Goal: Task Accomplishment & Management: Manage account settings

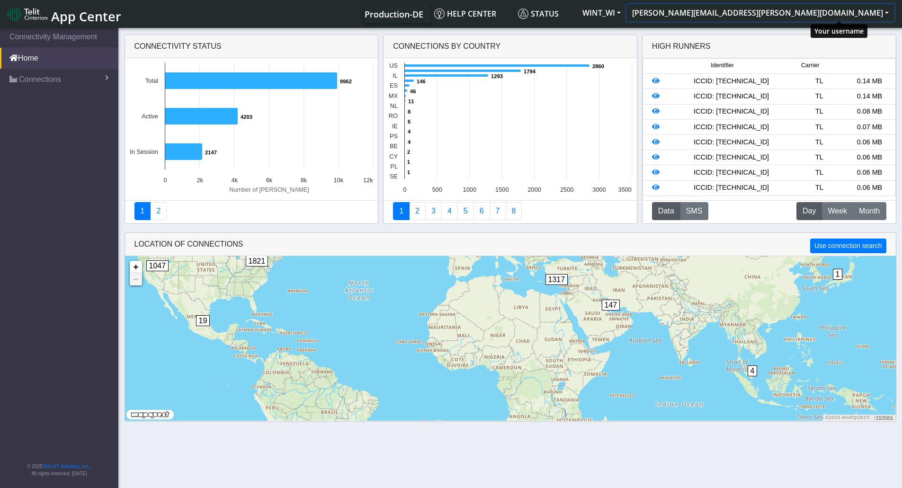
click at [845, 18] on button "[PERSON_NAME][EMAIL_ADDRESS][PERSON_NAME][DOMAIN_NAME]" at bounding box center [760, 12] width 268 height 17
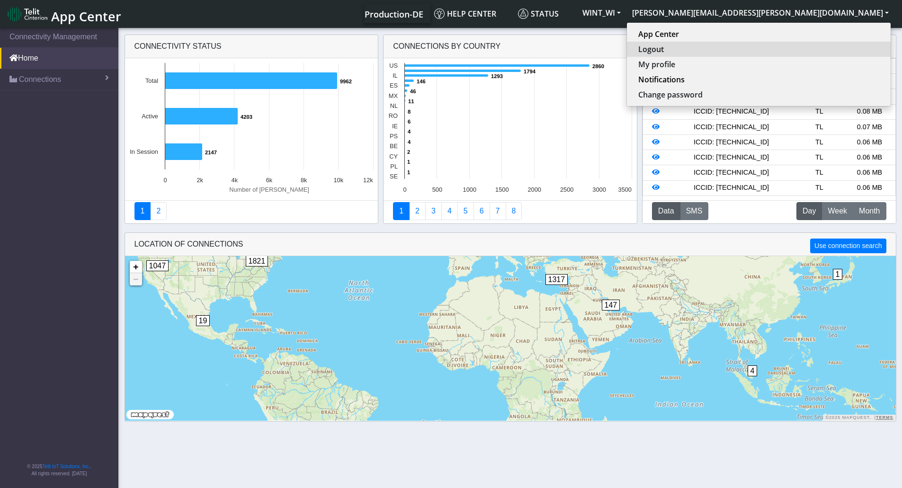
click at [801, 55] on button "Logout" at bounding box center [759, 49] width 264 height 15
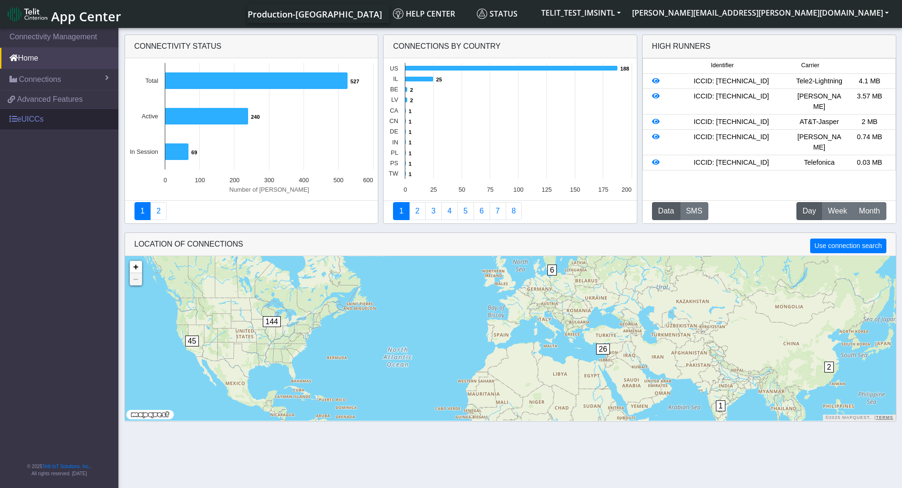
click at [27, 118] on link "eUICCs" at bounding box center [59, 119] width 118 height 21
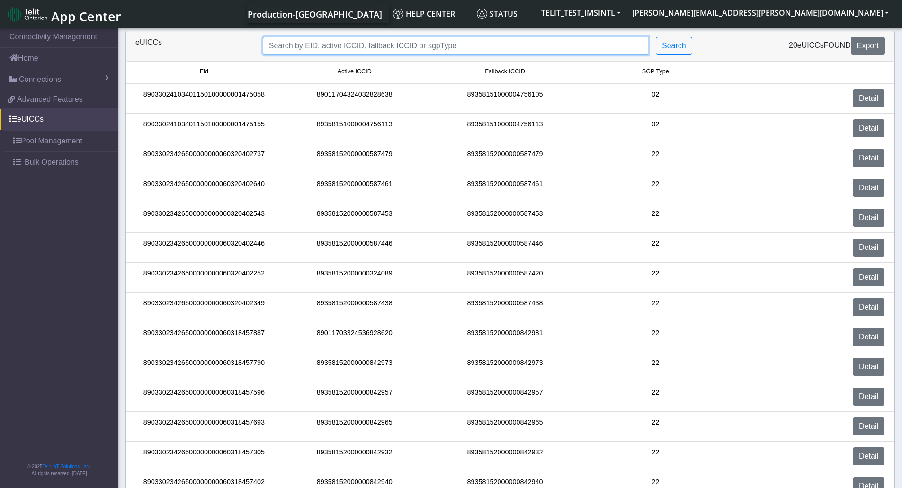
click at [350, 42] on input "Search..." at bounding box center [455, 46] width 385 height 18
paste input "89033023426500000000060320402349"
type input "89033023426500000000060320402349"
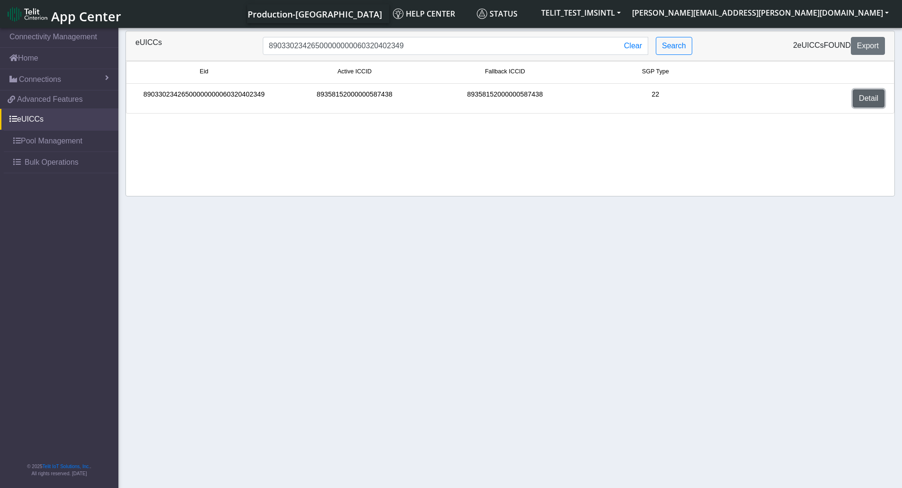
click at [858, 101] on link "Detail" at bounding box center [869, 98] width 32 height 18
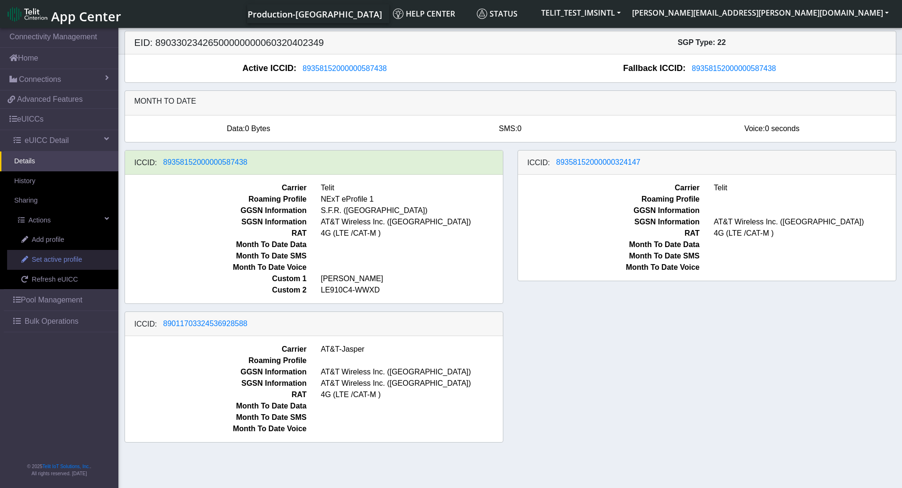
click at [49, 260] on span "Set active profile" at bounding box center [57, 260] width 50 height 10
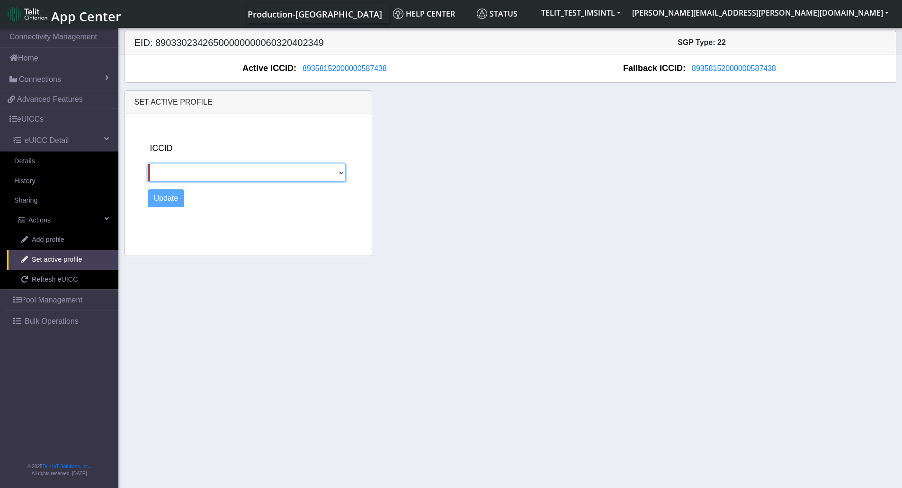
click at [338, 174] on select "89358152000000324147 89011703324536928588" at bounding box center [247, 173] width 198 height 18
select select "89358152000000324147"
click at [148, 164] on select "89358152000000324147 89011703324536928588" at bounding box center [247, 173] width 198 height 18
click at [174, 195] on button "Update" at bounding box center [166, 198] width 37 height 18
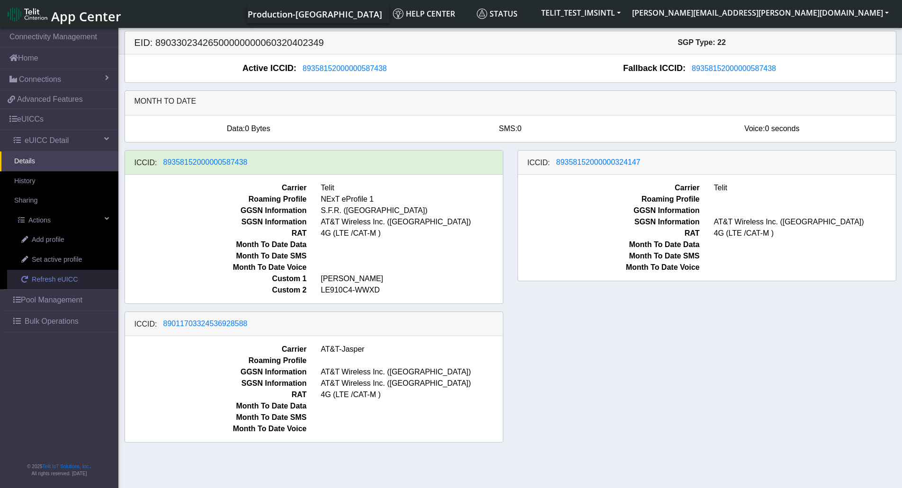
click at [55, 278] on span "Refresh eUICC" at bounding box center [55, 280] width 46 height 10
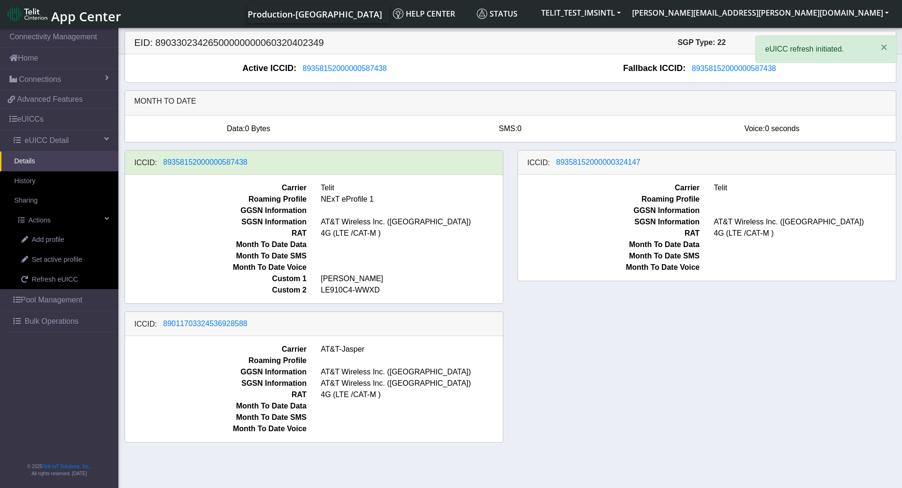
click at [598, 369] on div "ICCID: 89358152000000587438 Carrier Telit Roaming Profile NExT eProfile 1 GGSN …" at bounding box center [510, 300] width 786 height 300
click at [577, 366] on div "ICCID: [TECHNICAL_ID] Carrier Telit Roaming Profile NExT eProfile 1 GGSN Inform…" at bounding box center [510, 300] width 786 height 300
click at [704, 355] on div "ICCID: [TECHNICAL_ID] Carrier Telit Roaming Profile NExT eProfile 1 GGSN Inform…" at bounding box center [510, 300] width 786 height 300
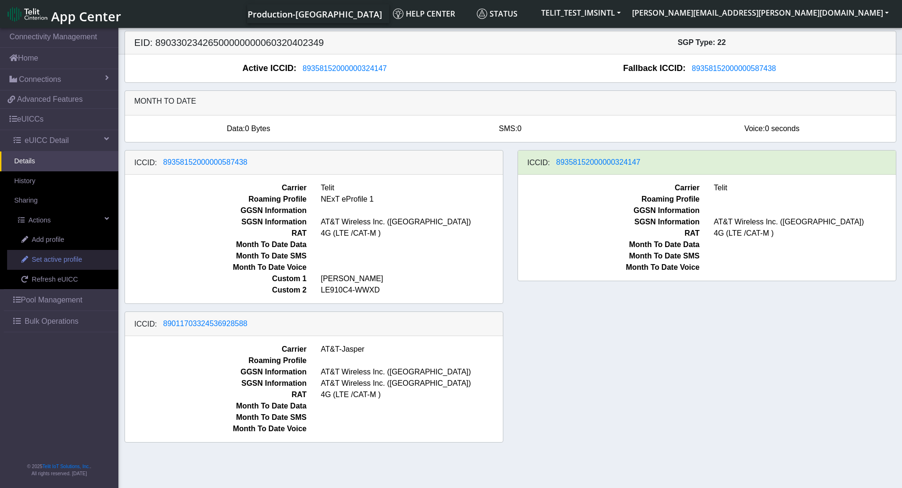
click at [56, 263] on span "Set active profile" at bounding box center [57, 260] width 50 height 10
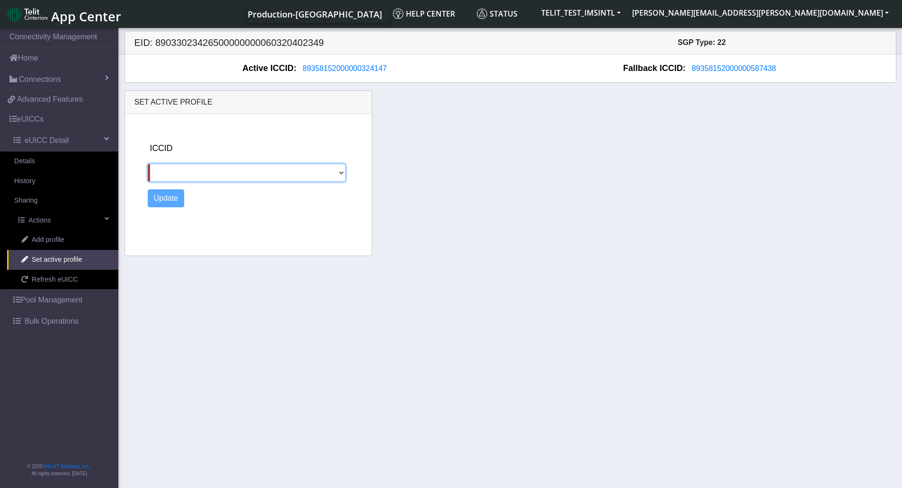
click at [344, 176] on select "89358152000000587438 89011703324536928588" at bounding box center [247, 173] width 198 height 18
select select "89011703324536928588"
click at [148, 164] on select "89358152000000587438 89011703324536928588" at bounding box center [247, 173] width 198 height 18
click at [178, 203] on button "Update" at bounding box center [166, 198] width 37 height 18
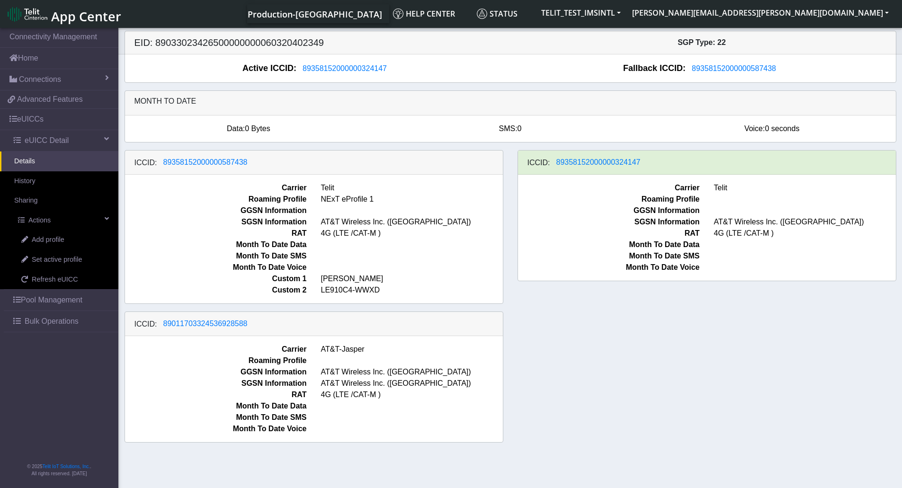
click at [733, 340] on div "ICCID: [TECHNICAL_ID] Carrier Telit Roaming Profile NExT eProfile 1 GGSN Inform…" at bounding box center [510, 300] width 786 height 300
click at [45, 281] on span "Refresh eUICC" at bounding box center [55, 280] width 46 height 10
click at [642, 396] on div "ICCID: [TECHNICAL_ID] Carrier Telit Roaming Profile NExT eProfile 1 GGSN Inform…" at bounding box center [510, 300] width 786 height 300
click at [603, 362] on div "ICCID: [TECHNICAL_ID] Carrier Telit Roaming Profile NExT eProfile 1 GGSN Inform…" at bounding box center [510, 300] width 786 height 300
click at [36, 284] on span "Refresh eUICC" at bounding box center [55, 280] width 46 height 10
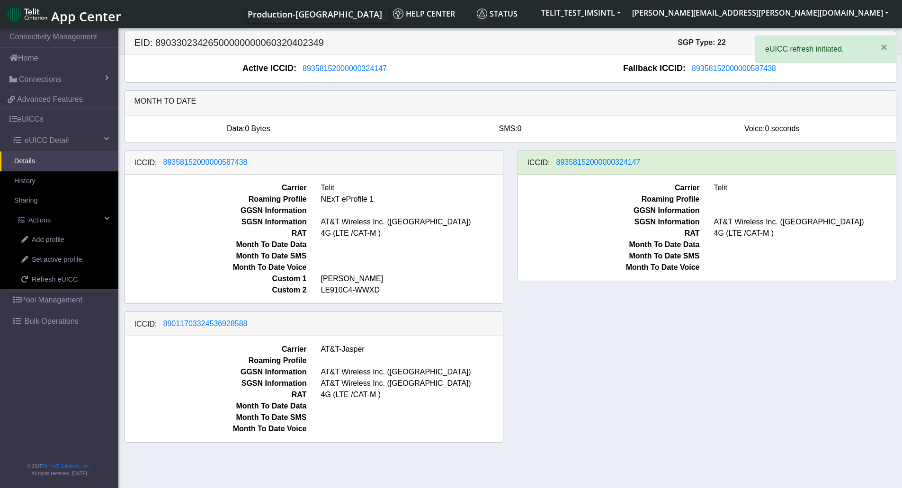
click at [644, 307] on div "ICCID: [TECHNICAL_ID] Carrier Telit Roaming Profile NExT eProfile 1 GGSN Inform…" at bounding box center [510, 300] width 786 height 300
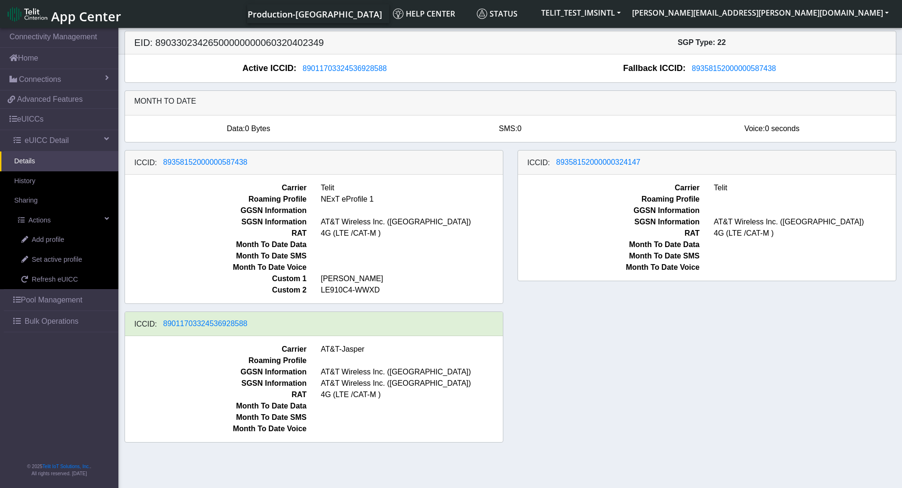
click at [682, 390] on div "ICCID: 89358152000000587438 Carrier Telit Roaming Profile NExT eProfile 1 GGSN …" at bounding box center [510, 300] width 786 height 300
click at [55, 263] on span "Set active profile" at bounding box center [57, 260] width 50 height 10
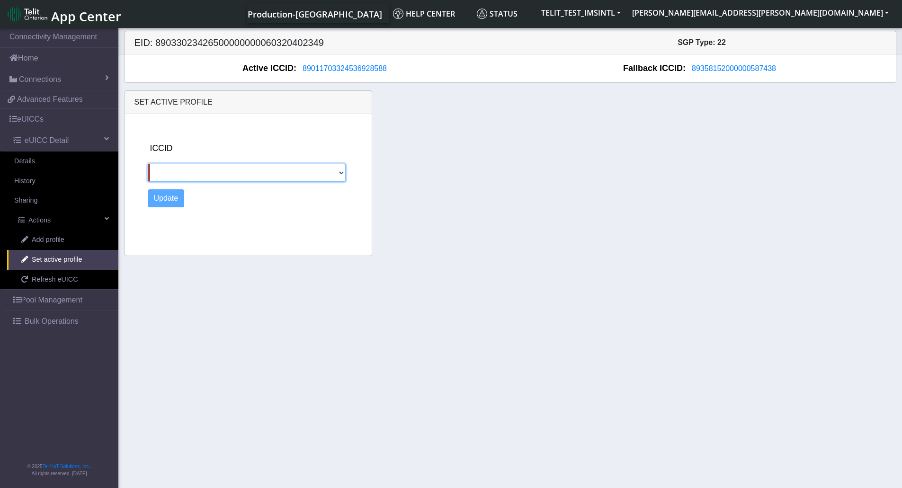
click at [210, 169] on select "89358152000000587438 89358152000000324147" at bounding box center [247, 173] width 198 height 18
select select "89358152000000324147"
click at [148, 164] on select "89358152000000587438 89358152000000324147" at bounding box center [247, 173] width 198 height 18
click at [178, 206] on button "Update" at bounding box center [166, 198] width 37 height 18
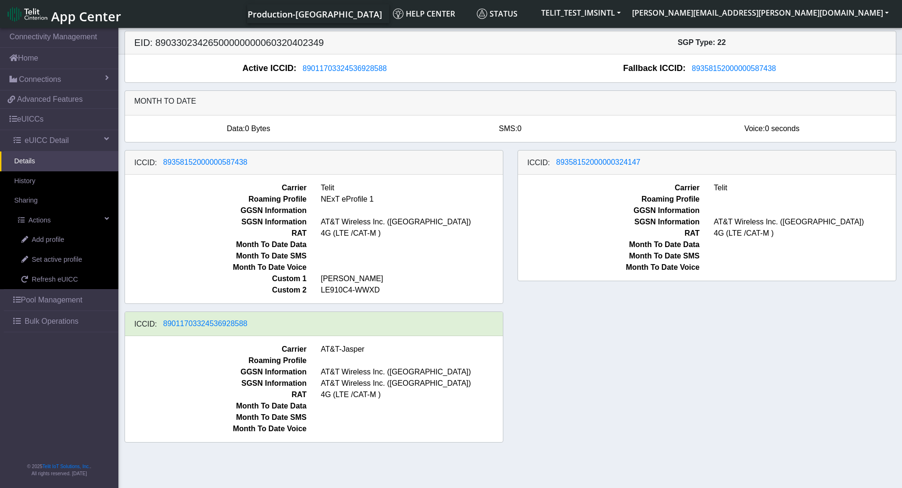
click at [586, 383] on div "ICCID: [TECHNICAL_ID] Carrier Telit Roaming Profile NExT eProfile 1 GGSN Inform…" at bounding box center [510, 300] width 786 height 300
click at [76, 280] on link "Refresh eUICC" at bounding box center [62, 280] width 111 height 20
click at [548, 384] on div "ICCID: [TECHNICAL_ID] Carrier Telit Roaming Profile NExT eProfile 1 GGSN Inform…" at bounding box center [510, 300] width 786 height 300
click at [46, 278] on span "Refresh eUICC" at bounding box center [55, 280] width 46 height 10
click at [719, 362] on div "ICCID: [TECHNICAL_ID] Carrier Telit Roaming Profile NExT eProfile 1 GGSN Inform…" at bounding box center [510, 300] width 786 height 300
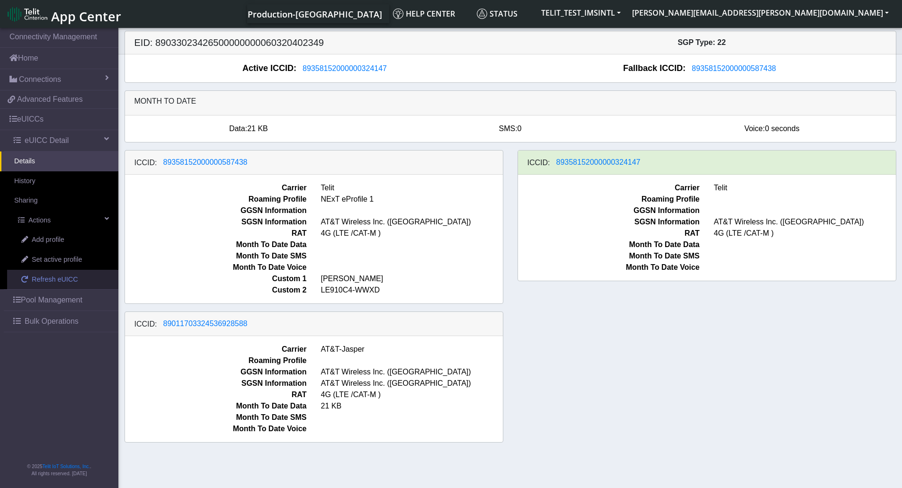
click at [48, 279] on span "Refresh eUICC" at bounding box center [55, 280] width 46 height 10
click at [64, 264] on span "Set active profile" at bounding box center [57, 260] width 50 height 10
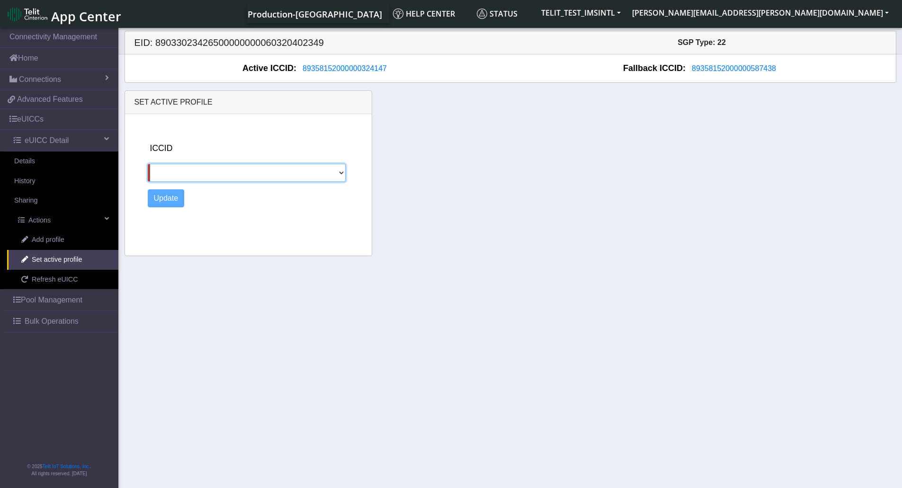
click at [210, 166] on select "89358152000000587438 89011703324536928588" at bounding box center [247, 173] width 198 height 18
select select "89358152000000587438"
click at [148, 164] on select "89358152000000587438 89011703324536928588" at bounding box center [247, 173] width 198 height 18
click at [165, 198] on button "Update" at bounding box center [166, 198] width 37 height 18
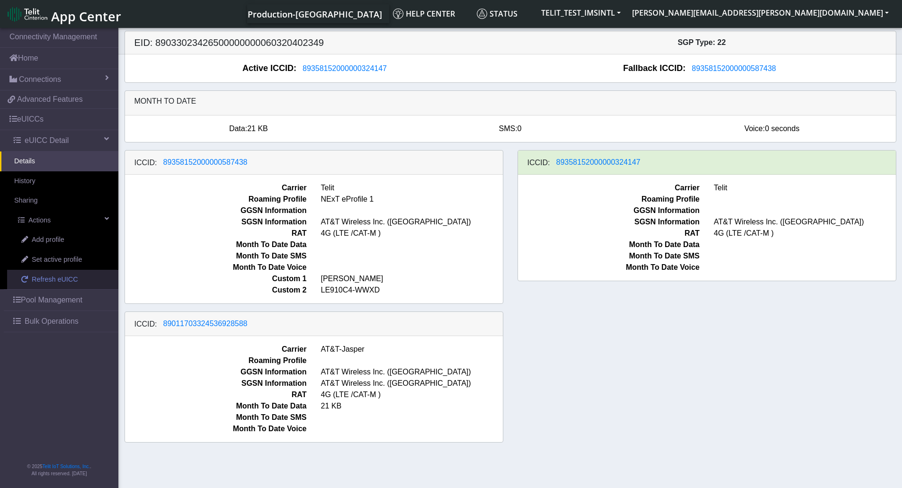
click at [53, 280] on span "Refresh eUICC" at bounding box center [55, 280] width 46 height 10
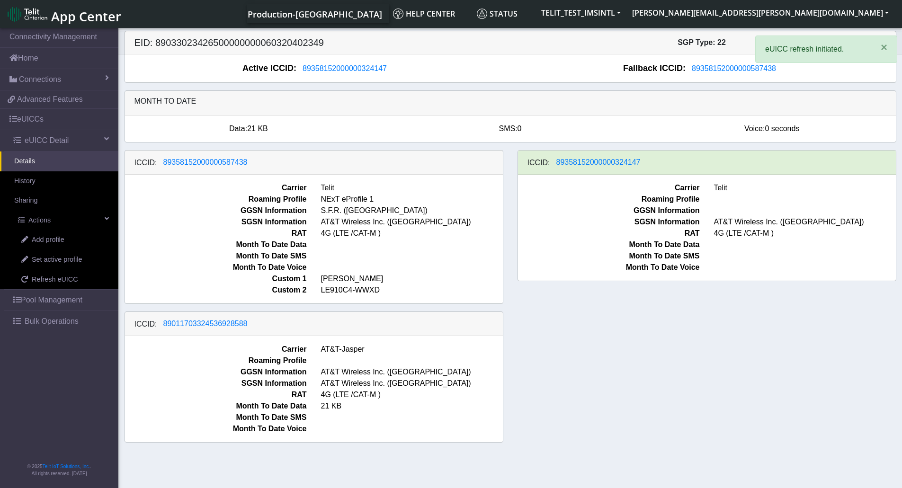
click at [692, 371] on div "ICCID: 89358152000000587438 Carrier Telit Roaming Profile NExT eProfile 1 GGSN …" at bounding box center [510, 300] width 786 height 300
click at [686, 383] on div "ICCID: 89358152000000587438 Carrier Telit Roaming Profile NExT eProfile 1 GGSN …" at bounding box center [510, 300] width 786 height 300
click at [613, 346] on div "ICCID: 89358152000000587438 Carrier Telit Roaming Profile NExT eProfile 1 GGSN …" at bounding box center [510, 300] width 786 height 300
